Goal: Task Accomplishment & Management: Use online tool/utility

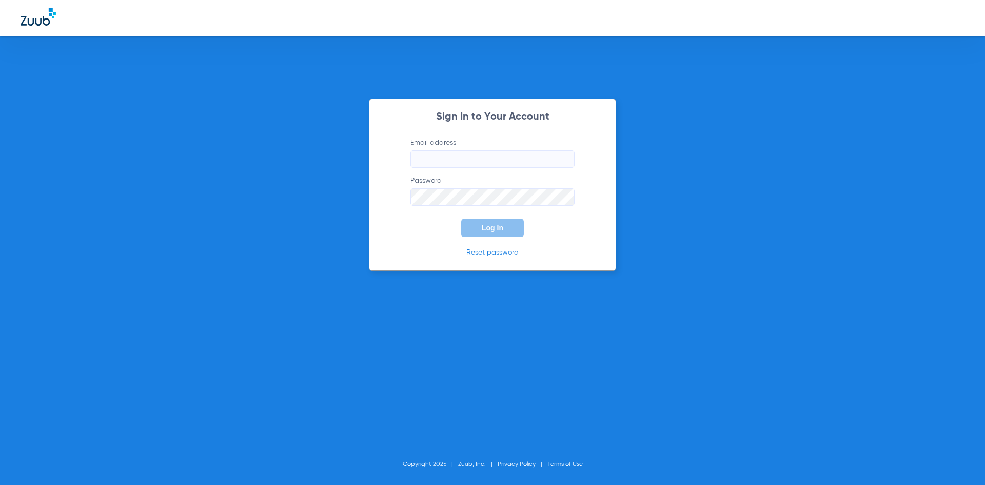
type input "[EMAIL_ADDRESS][DOMAIN_NAME]"
click at [476, 226] on button "Log In" at bounding box center [492, 228] width 63 height 18
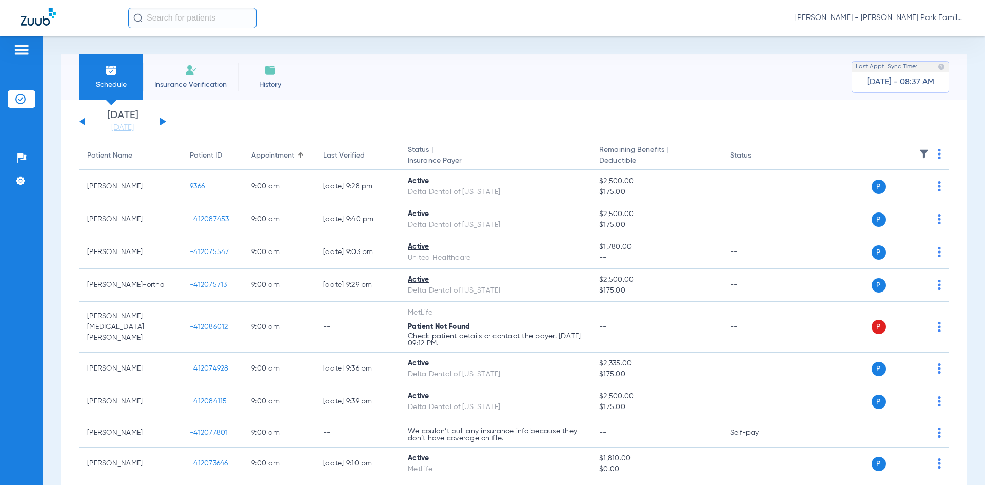
click at [919, 156] on img at bounding box center [924, 154] width 10 height 10
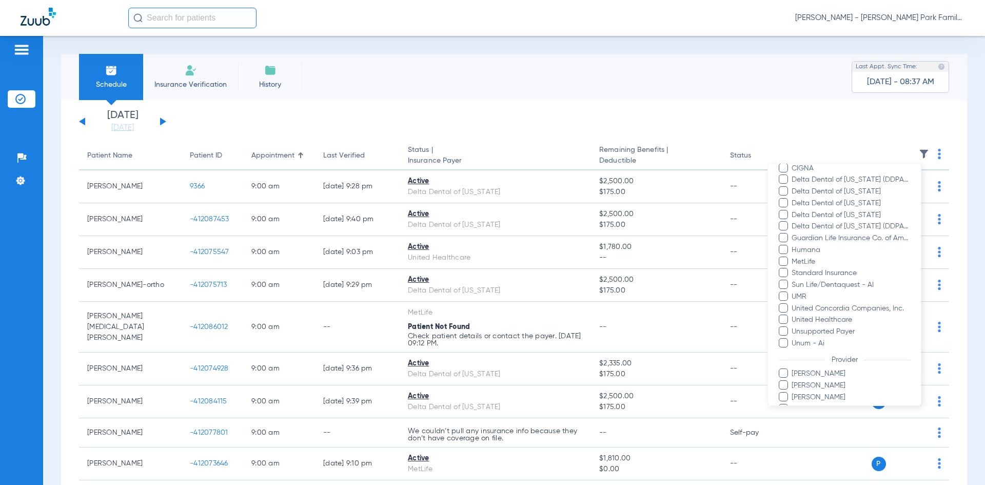
scroll to position [249, 0]
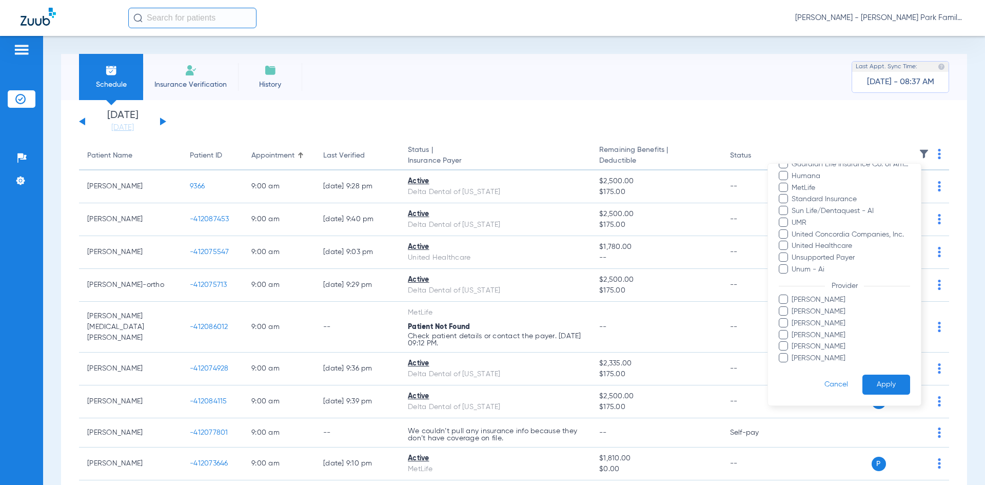
click at [787, 301] on span at bounding box center [783, 299] width 9 height 9
click at [793, 307] on input "[PERSON_NAME]" at bounding box center [793, 307] width 0 height 0
click at [785, 343] on span at bounding box center [783, 345] width 9 height 9
click at [793, 354] on input "[PERSON_NAME]" at bounding box center [793, 354] width 0 height 0
click at [866, 381] on button "Apply" at bounding box center [887, 385] width 48 height 20
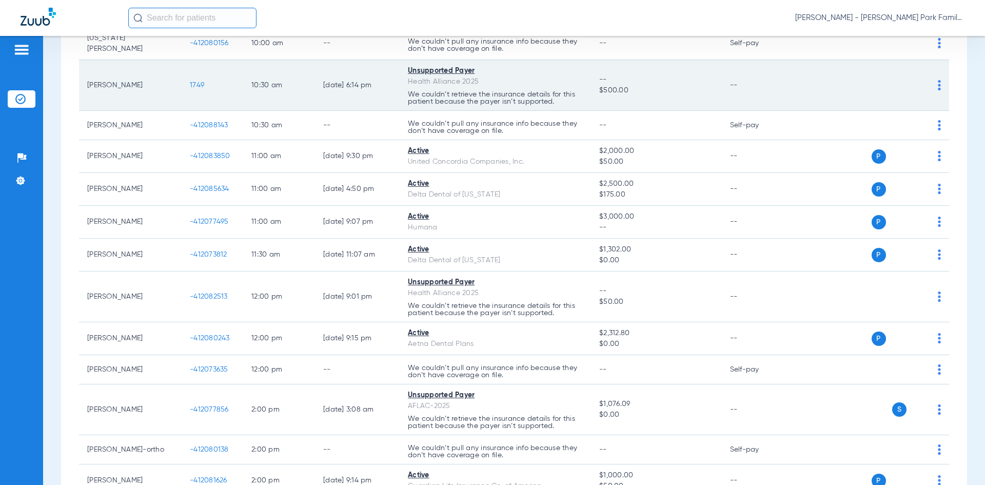
scroll to position [411, 0]
